Goal: Navigation & Orientation: Find specific page/section

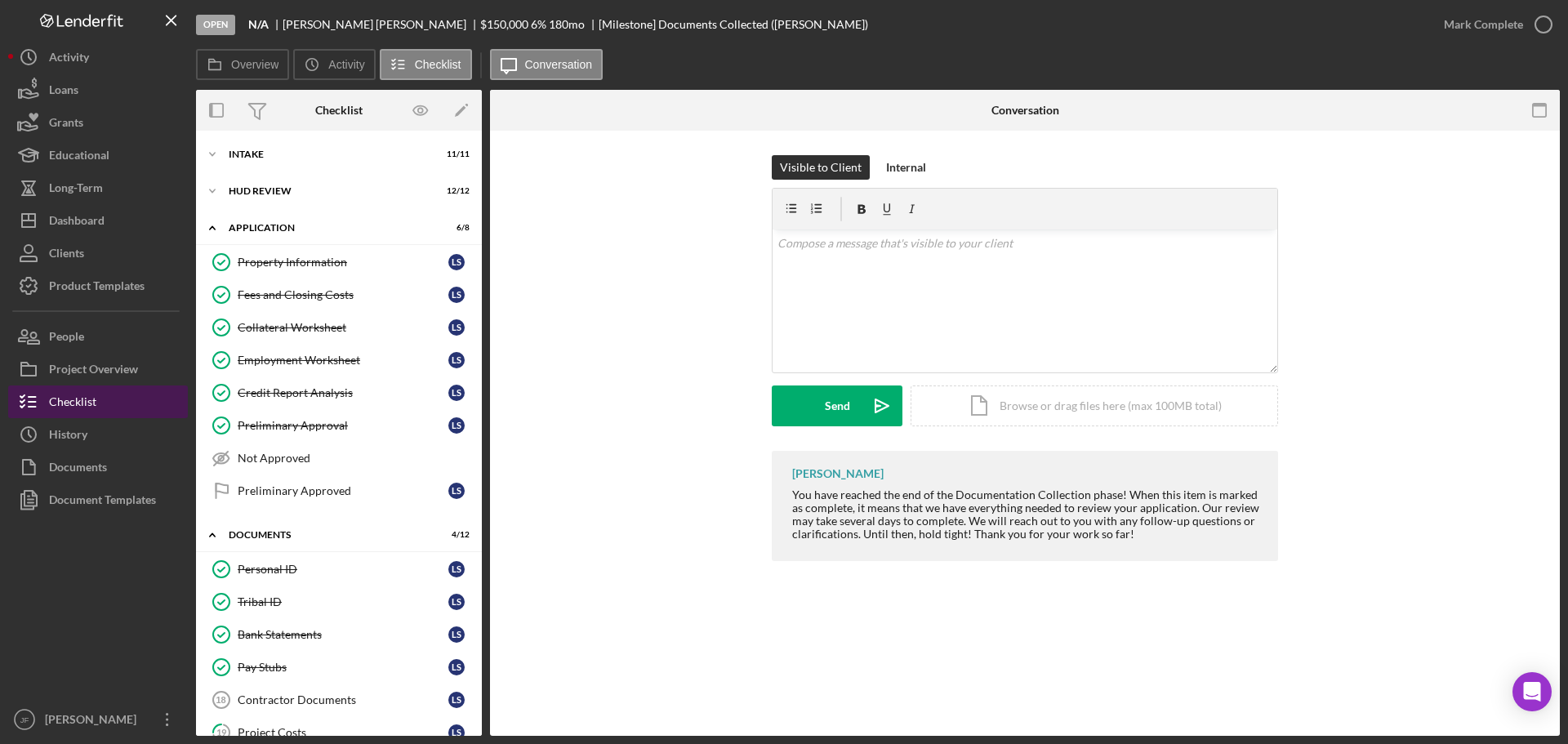
click at [107, 395] on button "Checklist" at bounding box center [98, 401] width 180 height 32
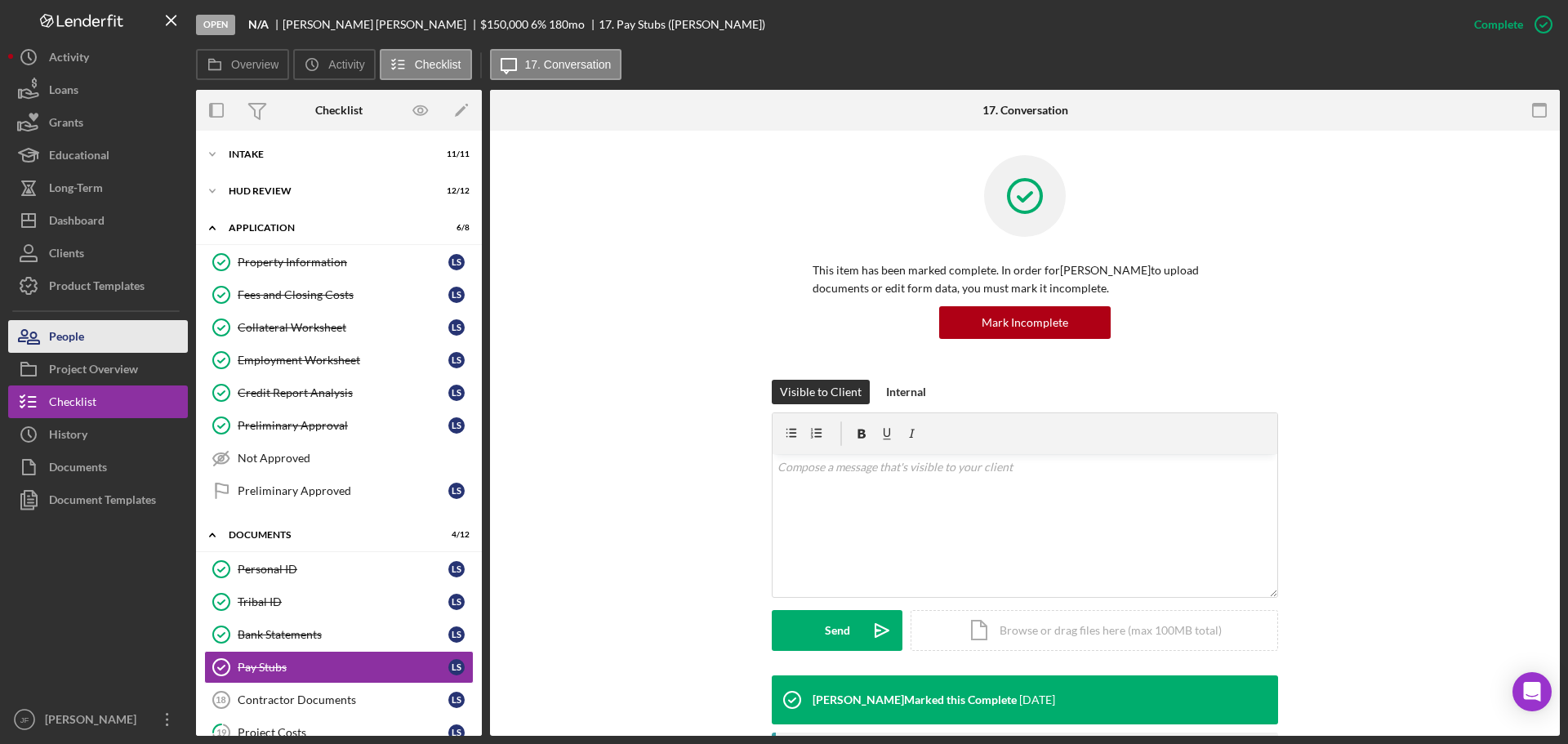
click at [77, 340] on div "People" at bounding box center [66, 338] width 35 height 37
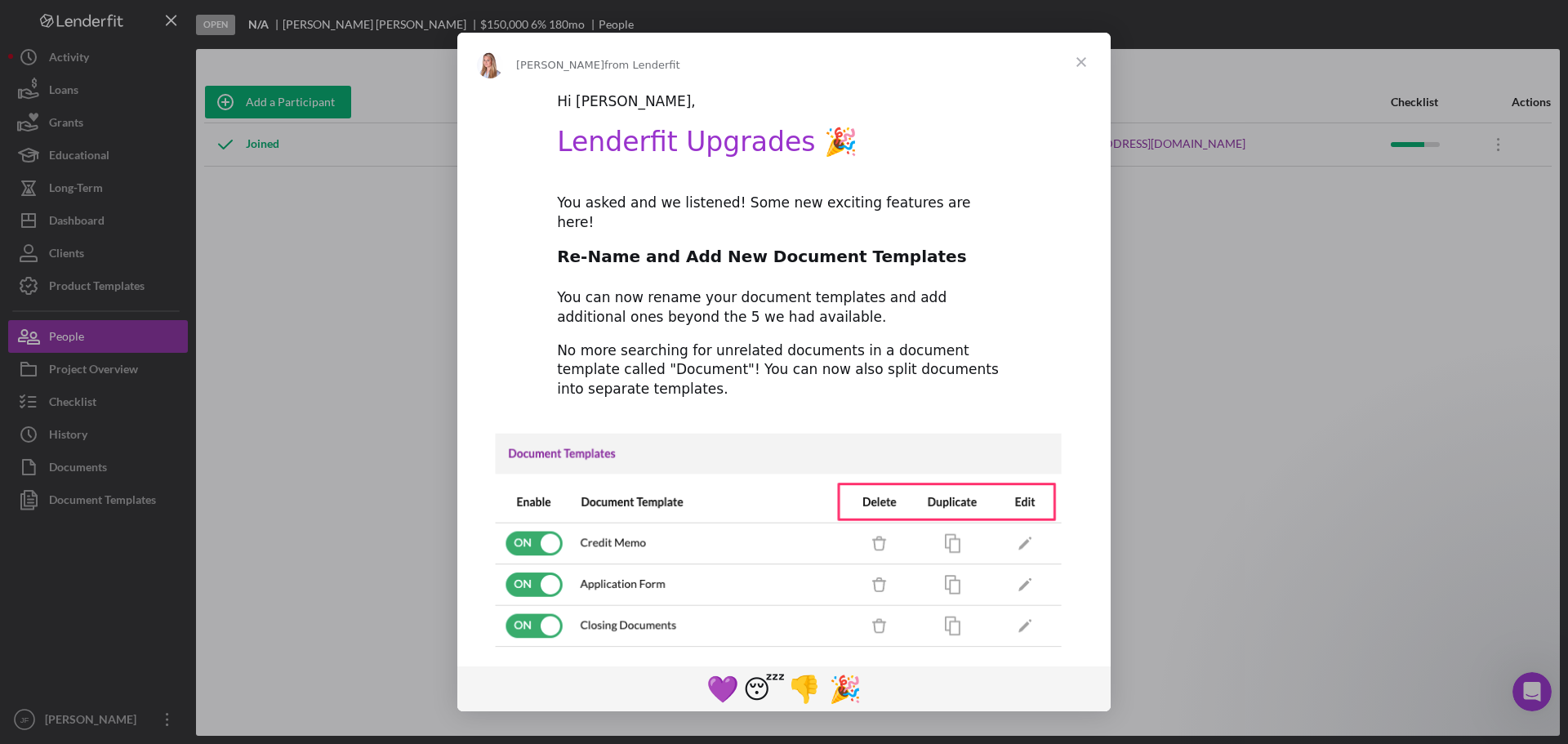
click at [1082, 58] on span "Close" at bounding box center [1081, 61] width 59 height 59
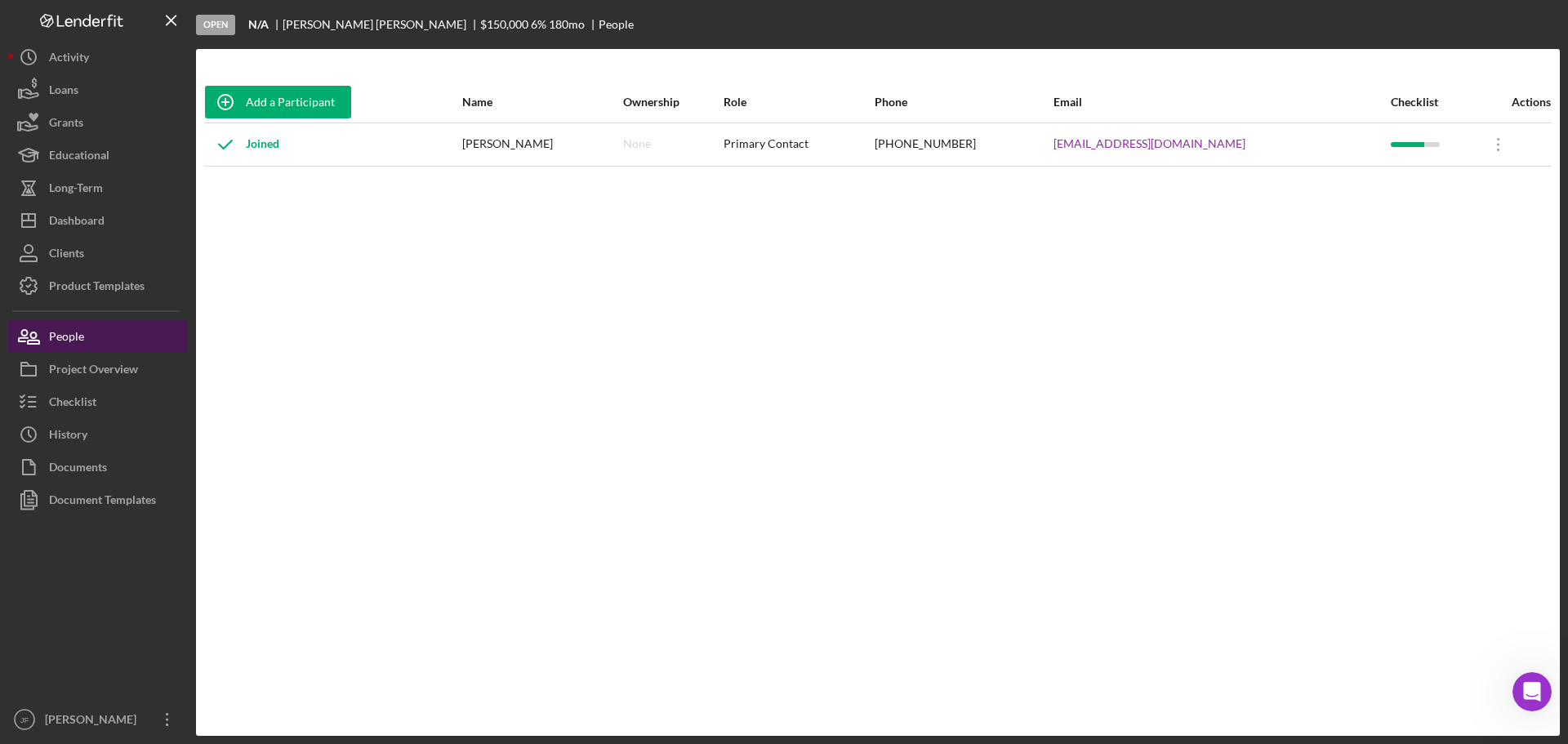
click at [81, 335] on div "People" at bounding box center [66, 338] width 35 height 37
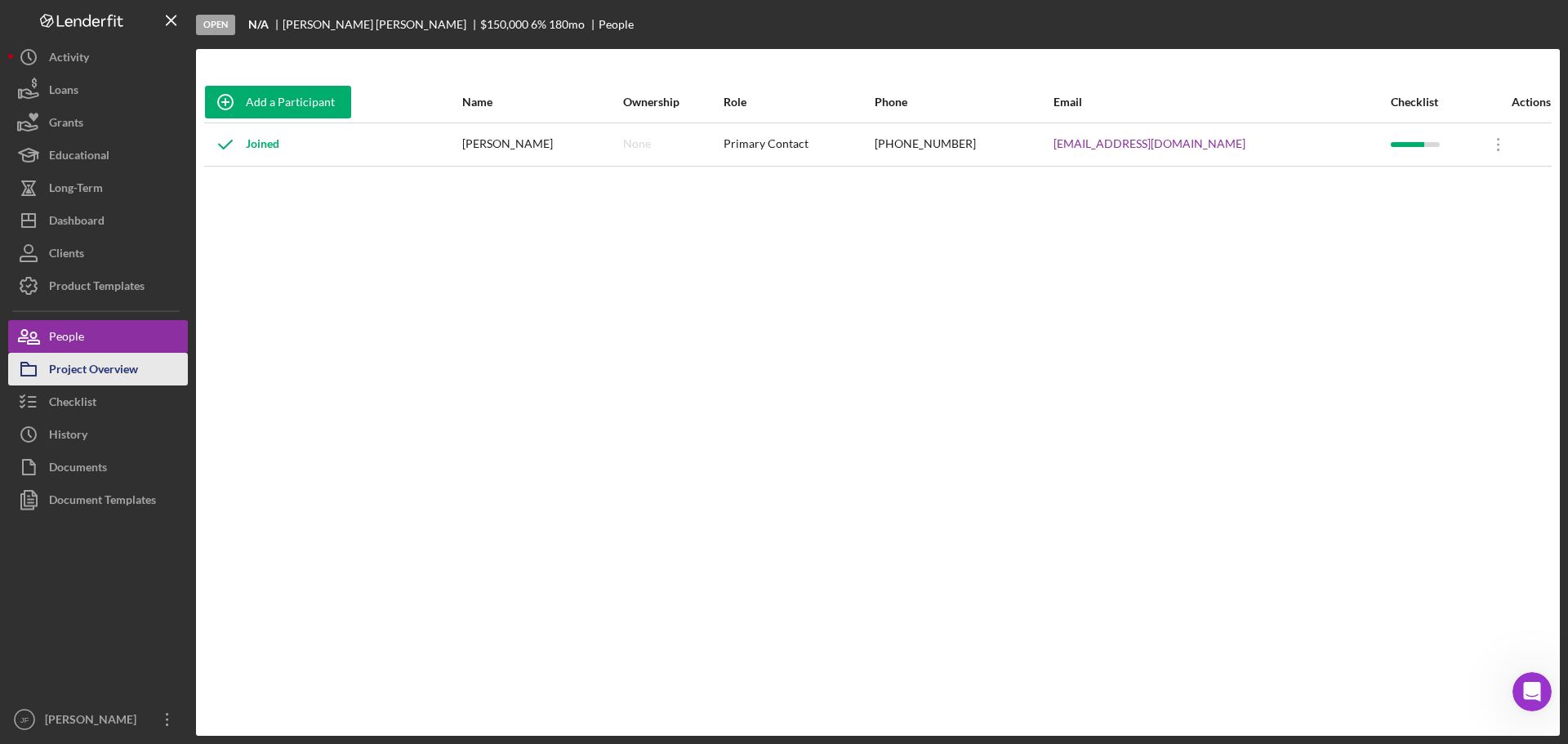
click at [83, 377] on div "Project Overview" at bounding box center [93, 371] width 89 height 37
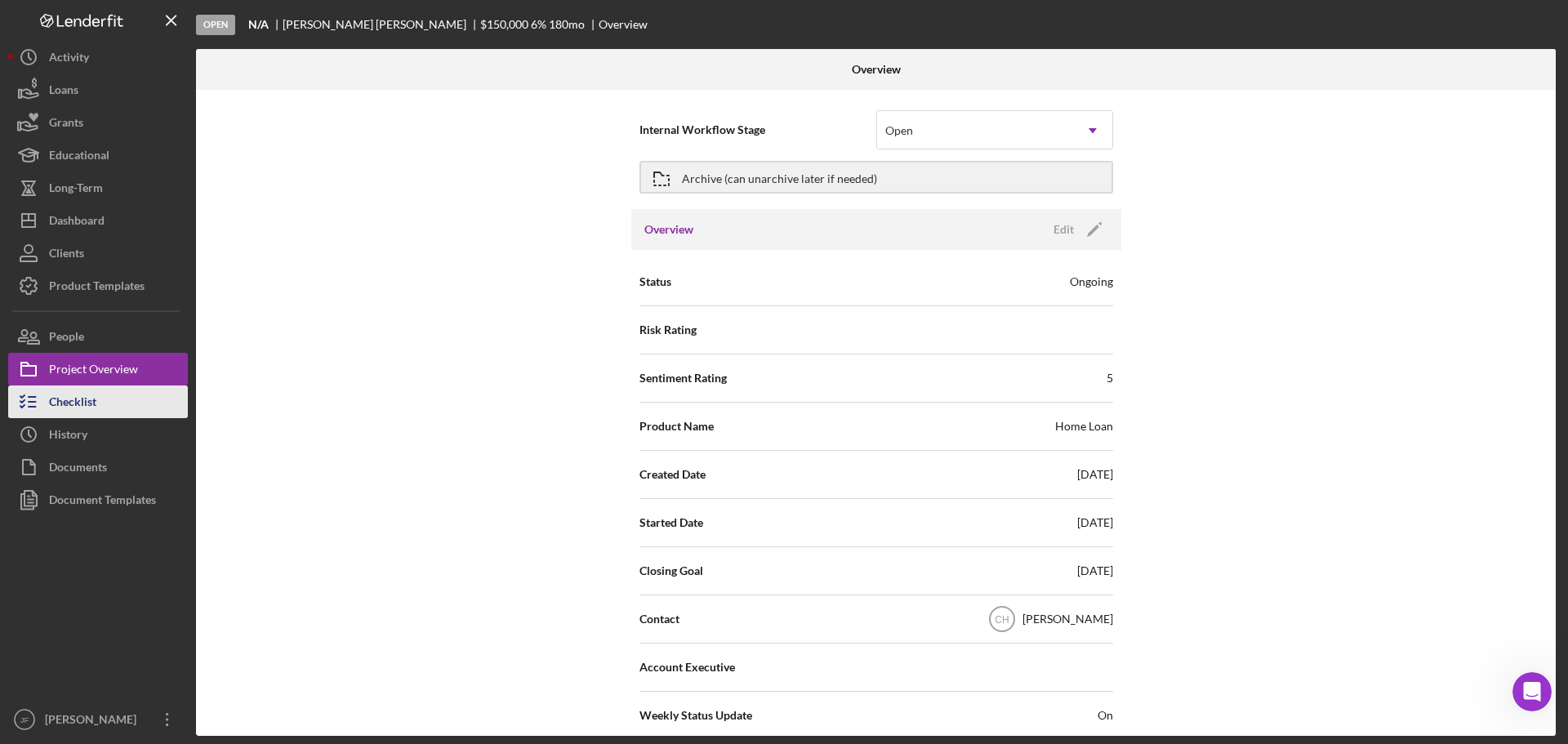
click at [83, 399] on div "Checklist" at bounding box center [73, 403] width 47 height 37
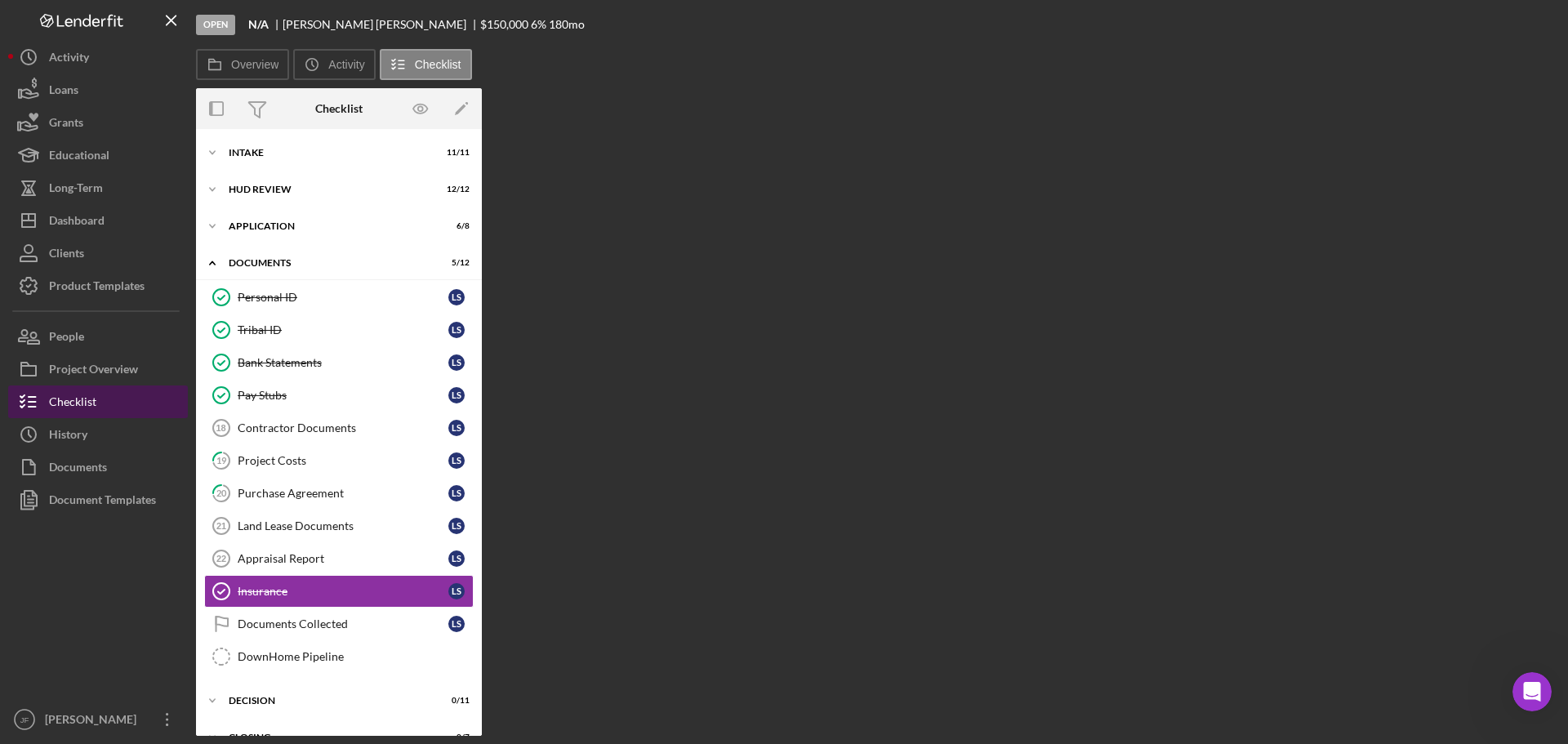
scroll to position [27, 0]
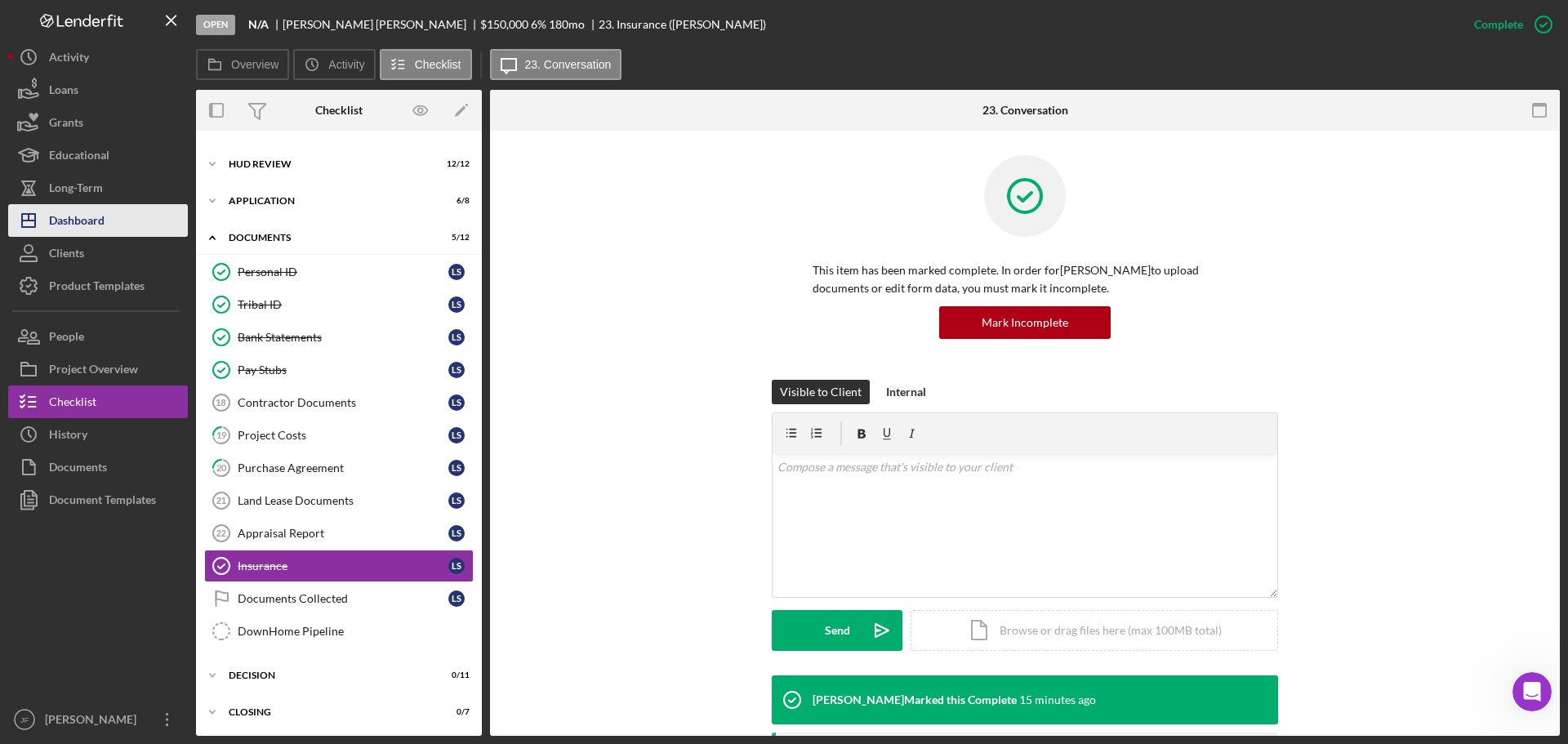
click at [86, 217] on div "Dashboard" at bounding box center [77, 223] width 56 height 37
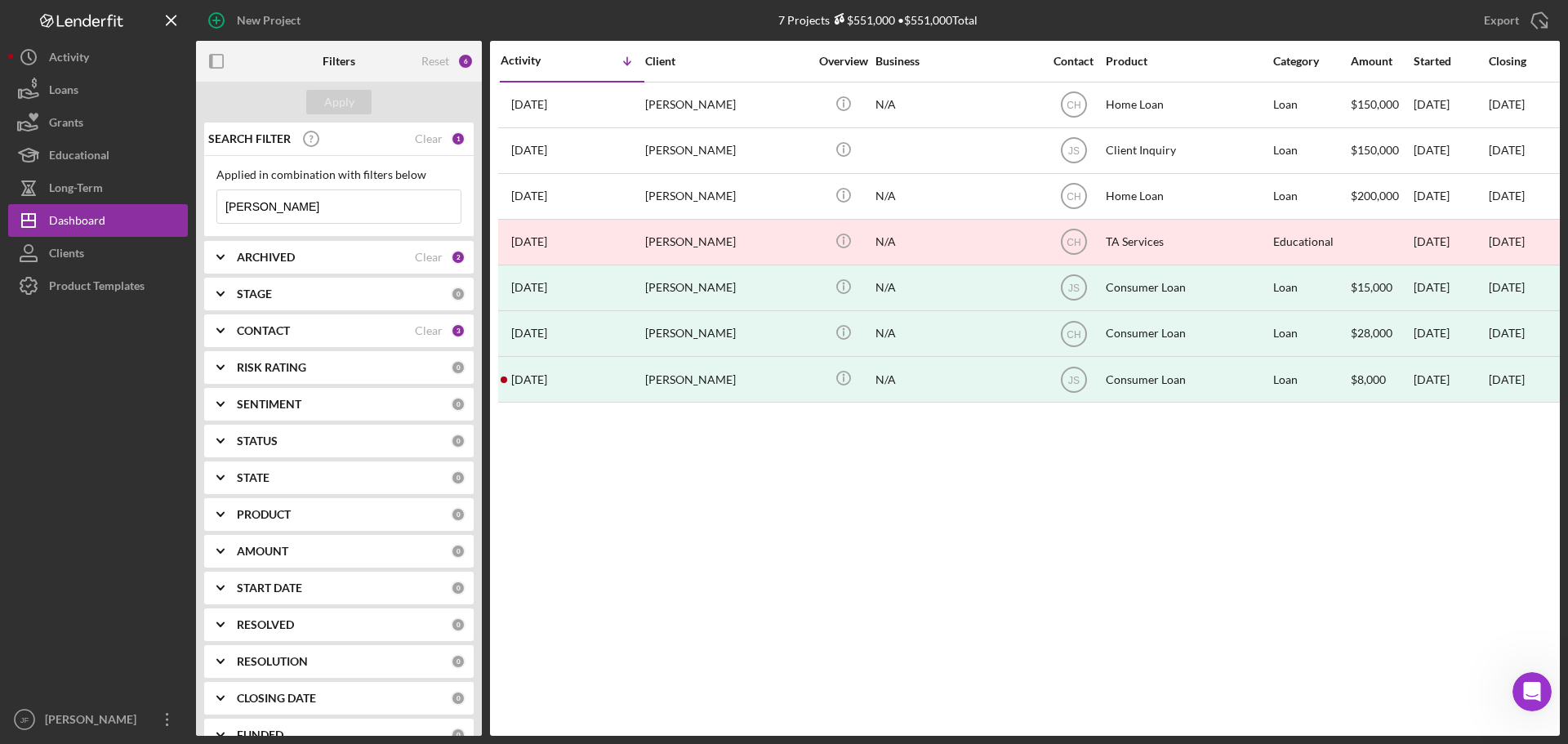
click at [282, 203] on input "[PERSON_NAME]" at bounding box center [339, 206] width 244 height 32
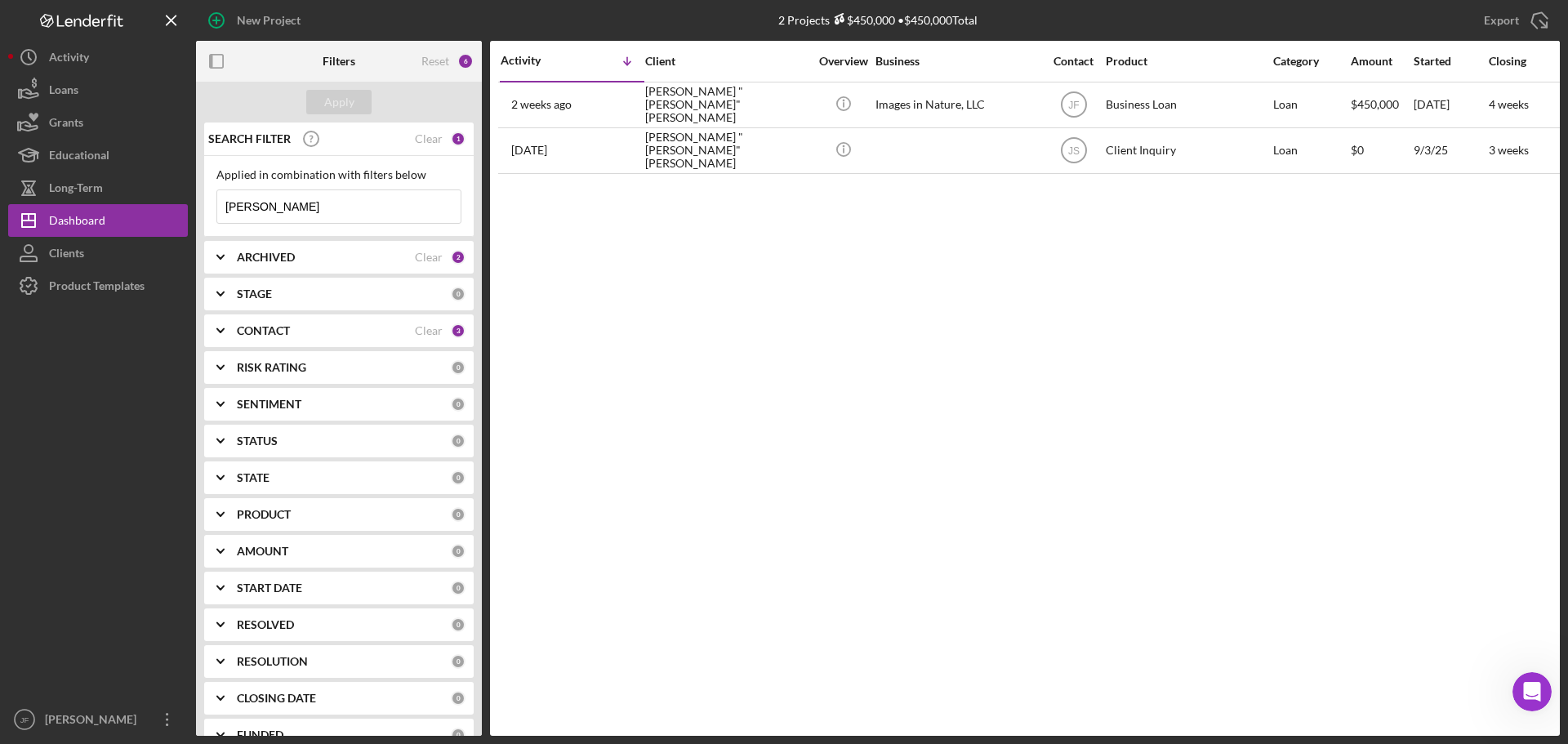
type input "[PERSON_NAME]"
